Goal: Find specific page/section: Locate item on page

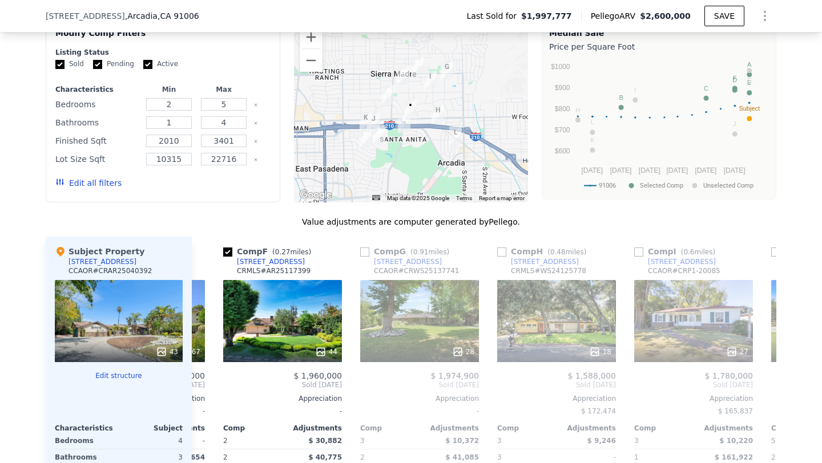
scroll to position [1068, 0]
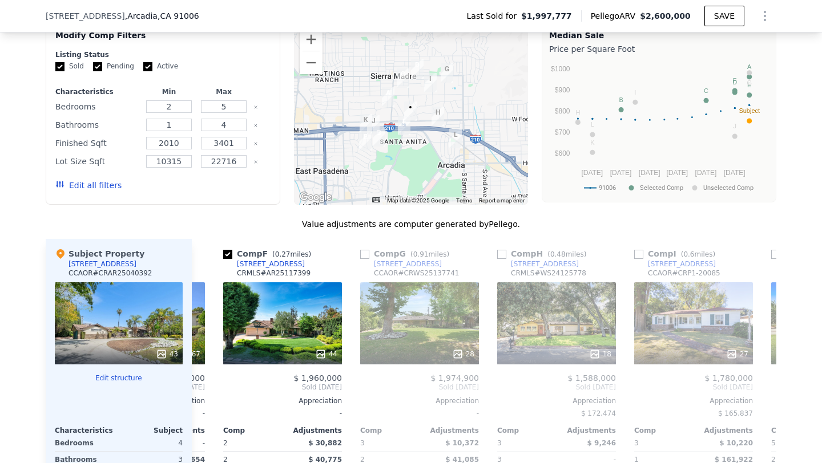
click at [311, 35] on div at bounding box center [411, 113] width 235 height 183
click at [310, 50] on button "Zoom in" at bounding box center [311, 39] width 23 height 23
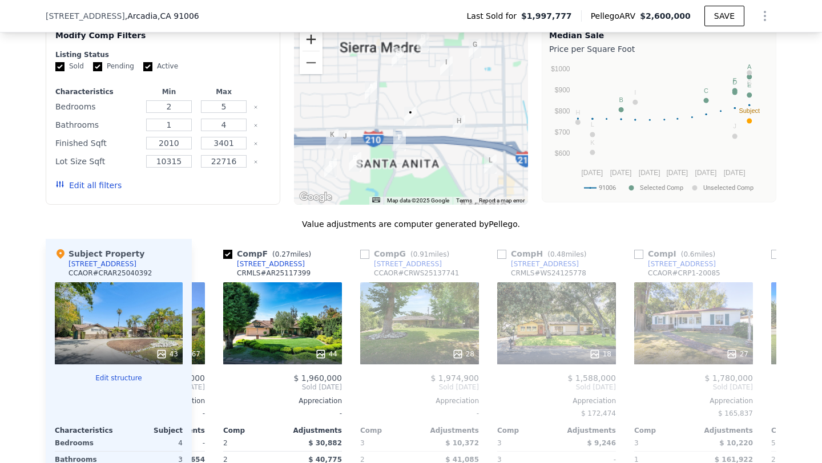
click at [310, 50] on button "Zoom in" at bounding box center [311, 39] width 23 height 23
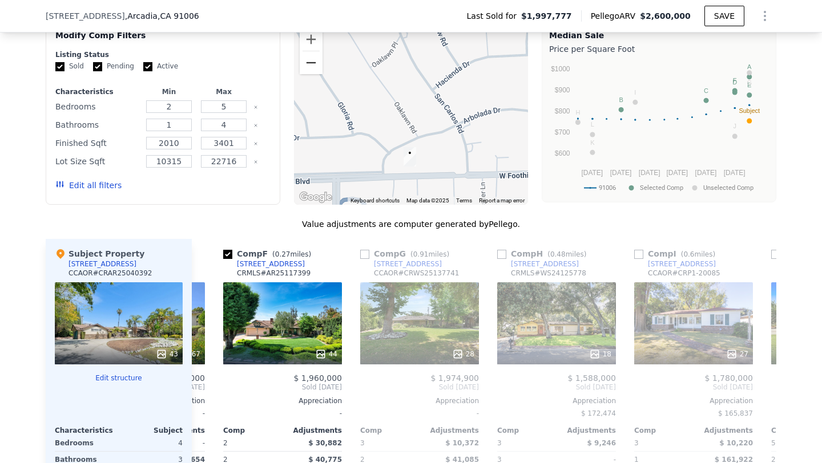
click at [306, 72] on button "Zoom out" at bounding box center [311, 62] width 23 height 23
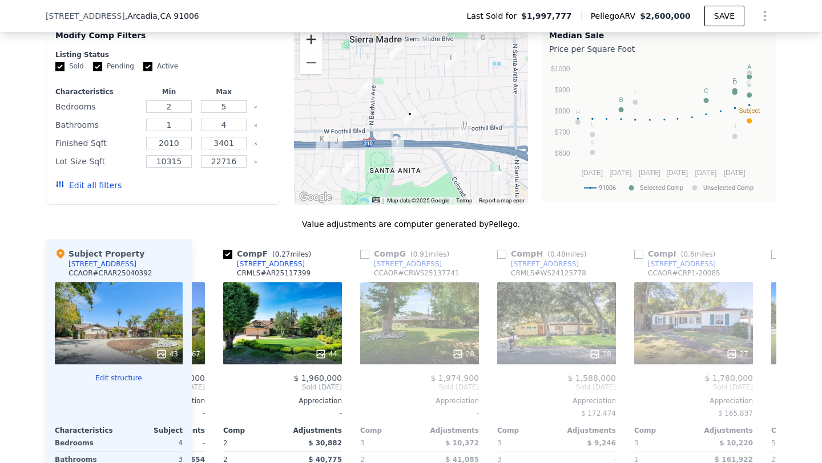
click at [305, 45] on button "Zoom in" at bounding box center [311, 39] width 23 height 23
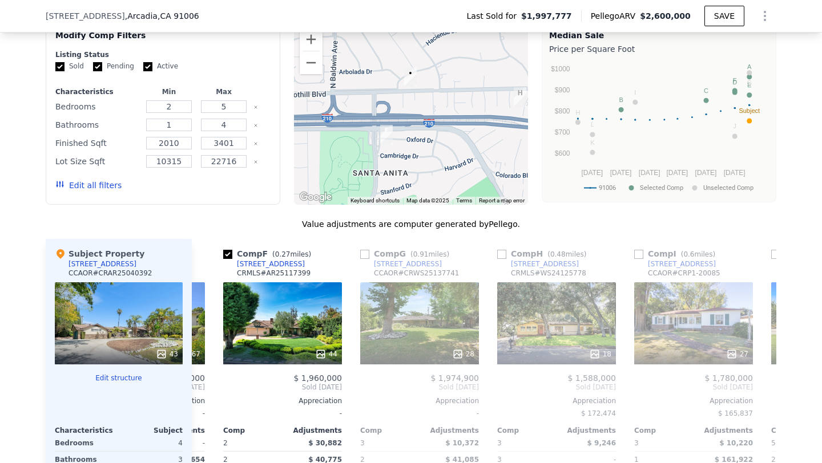
drag, startPoint x: 375, startPoint y: 152, endPoint x: 376, endPoint y: 98, distance: 54.8
click at [376, 98] on div at bounding box center [411, 113] width 235 height 183
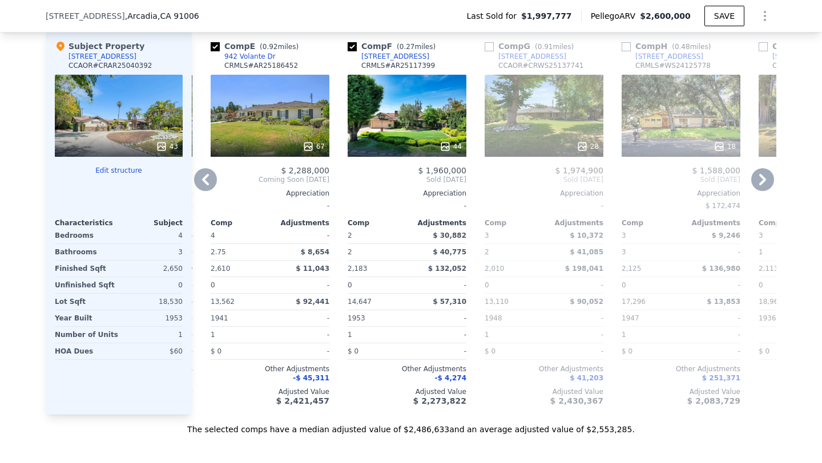
scroll to position [1279, 0]
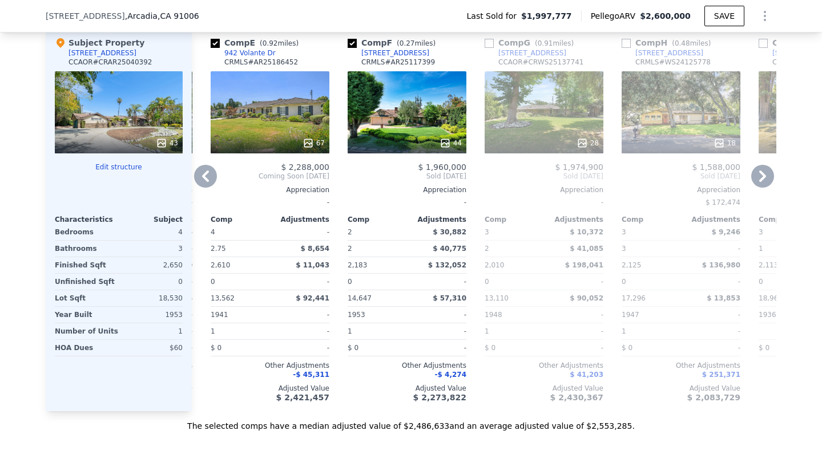
click at [439, 149] on icon at bounding box center [444, 143] width 11 height 11
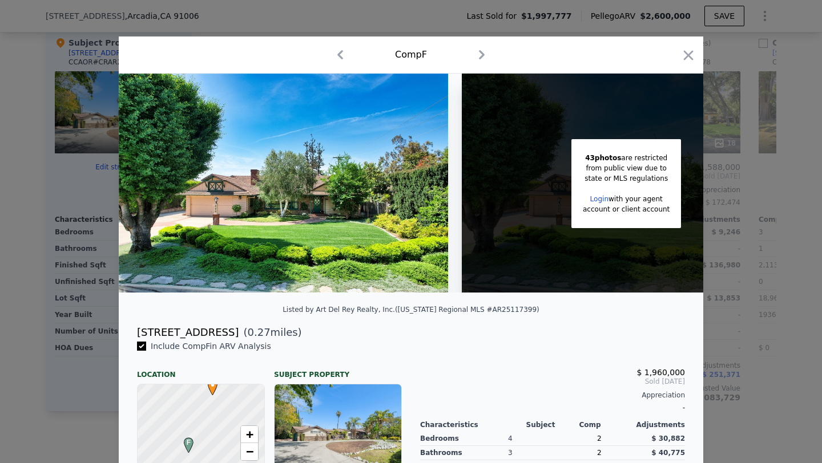
click at [677, 45] on div "Comp F" at bounding box center [411, 55] width 584 height 37
click at [681, 50] on icon "button" at bounding box center [688, 55] width 16 height 16
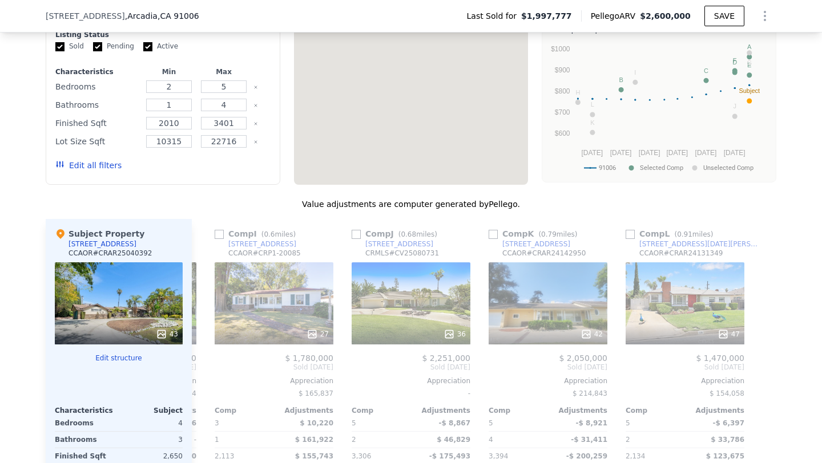
scroll to position [1077, 0]
